Goal: Navigation & Orientation: Find specific page/section

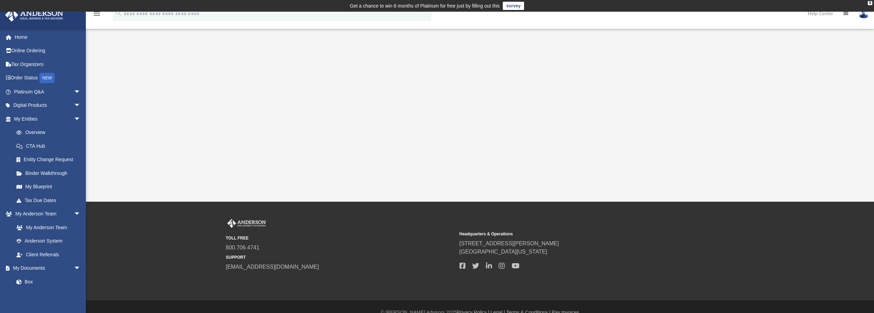
click at [187, 123] on div "App [EMAIL_ADDRESS][DOMAIN_NAME] Sign Out [EMAIL_ADDRESS][DOMAIN_NAME] Home Onl…" at bounding box center [437, 107] width 874 height 190
